Goal: Navigation & Orientation: Understand site structure

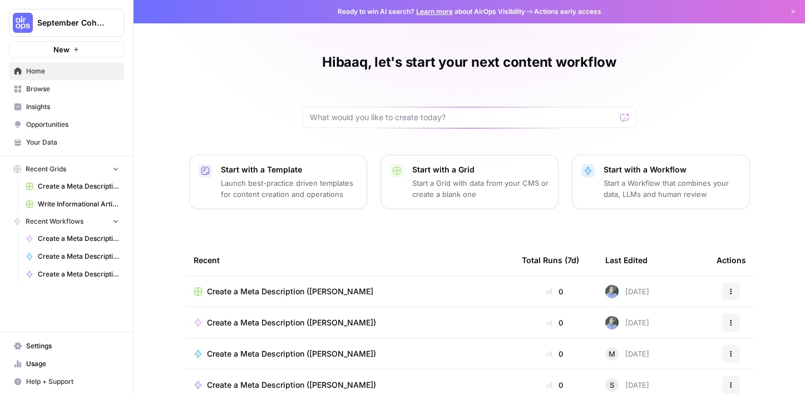
click at [48, 92] on span "Browse" at bounding box center [72, 89] width 93 height 10
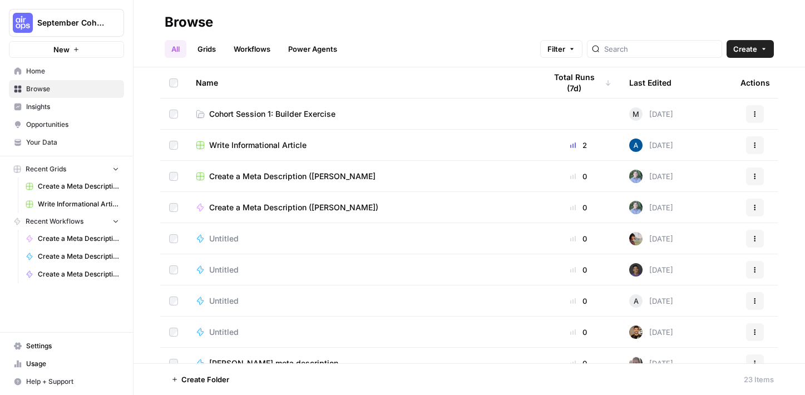
click at [49, 26] on span "September Cohort" at bounding box center [70, 22] width 67 height 11
click at [344, 58] on header "Browse All Grids Workflows Power Agents Filter Create" at bounding box center [468, 33] width 671 height 67
click at [313, 112] on span "Cohort Session 1: Builder Exercise" at bounding box center [272, 113] width 126 height 11
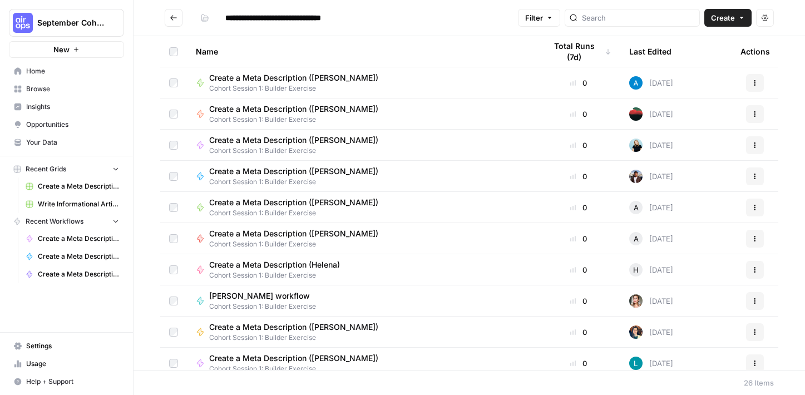
click at [282, 147] on span "Cohort Session 1: Builder Exercise" at bounding box center [298, 151] width 178 height 10
click at [172, 15] on icon "Go back" at bounding box center [174, 18] width 8 height 8
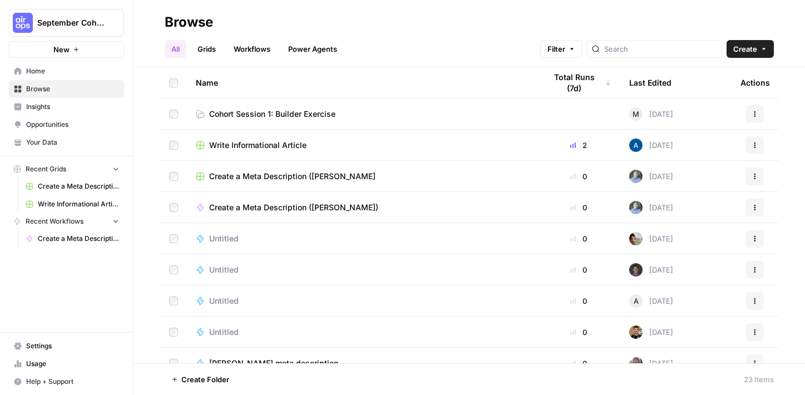
click at [215, 43] on link "Grids" at bounding box center [207, 49] width 32 height 18
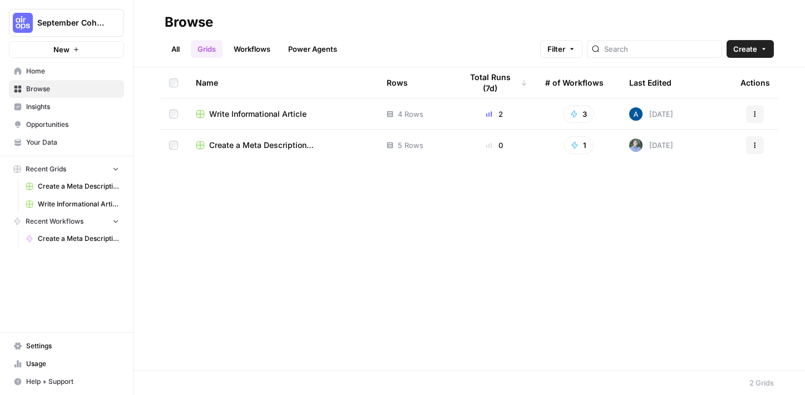
click at [250, 46] on link "Workflows" at bounding box center [252, 49] width 50 height 18
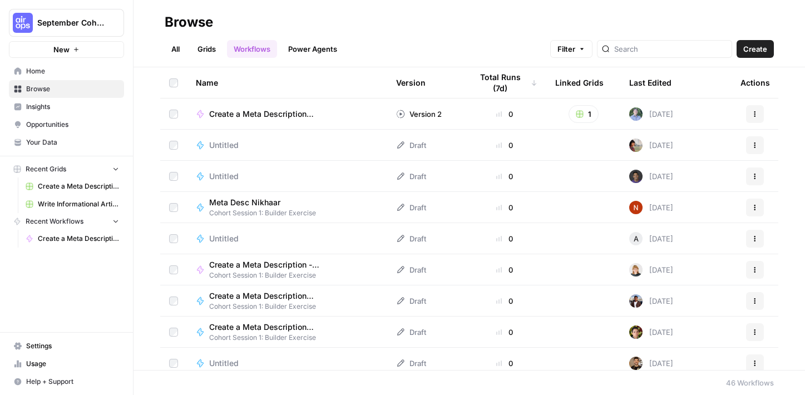
click at [301, 46] on link "Power Agents" at bounding box center [312, 49] width 62 height 18
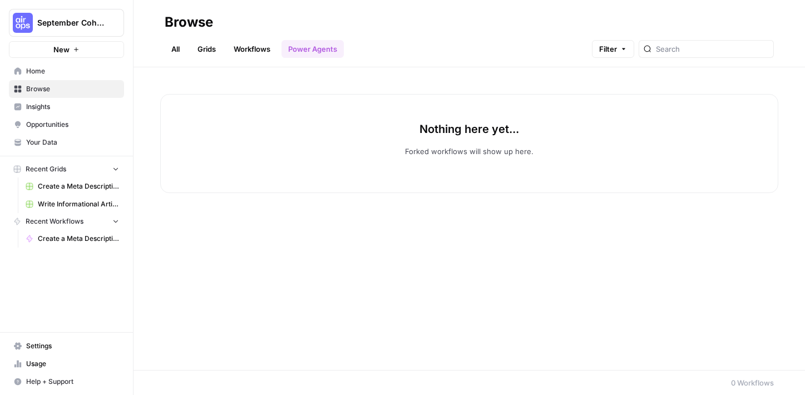
click at [176, 47] on link "All" at bounding box center [176, 49] width 22 height 18
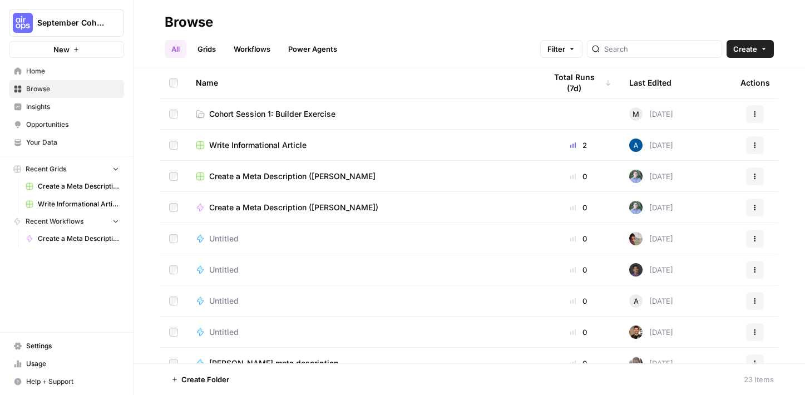
click at [51, 108] on span "Insights" at bounding box center [72, 107] width 93 height 10
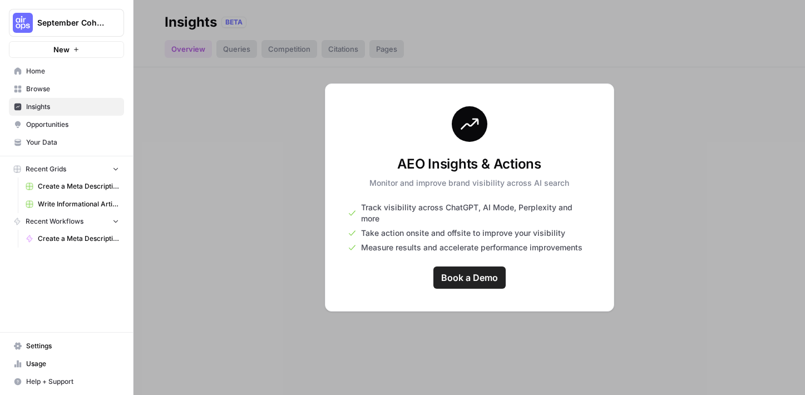
click at [53, 128] on span "Opportunities" at bounding box center [72, 125] width 93 height 10
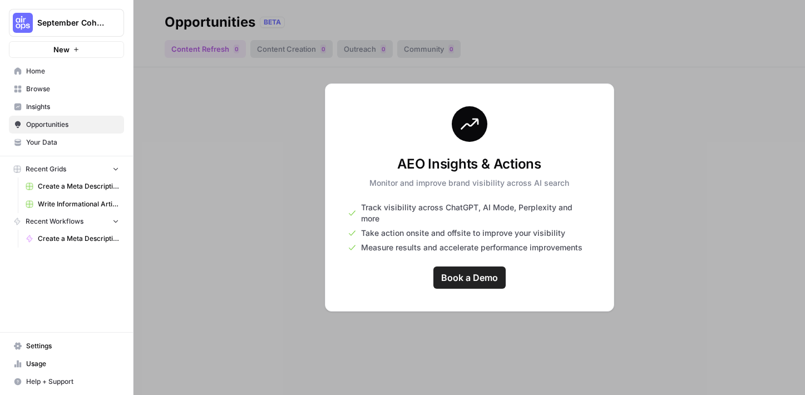
click at [50, 141] on span "Your Data" at bounding box center [72, 142] width 93 height 10
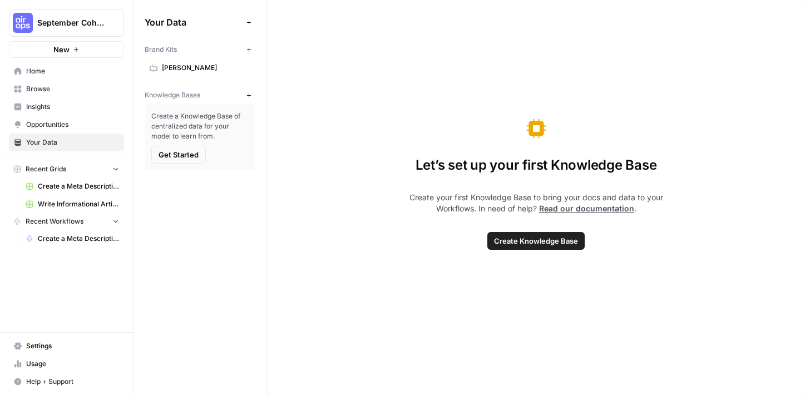
click at [39, 73] on span "Home" at bounding box center [72, 71] width 93 height 10
